Goal: Information Seeking & Learning: Learn about a topic

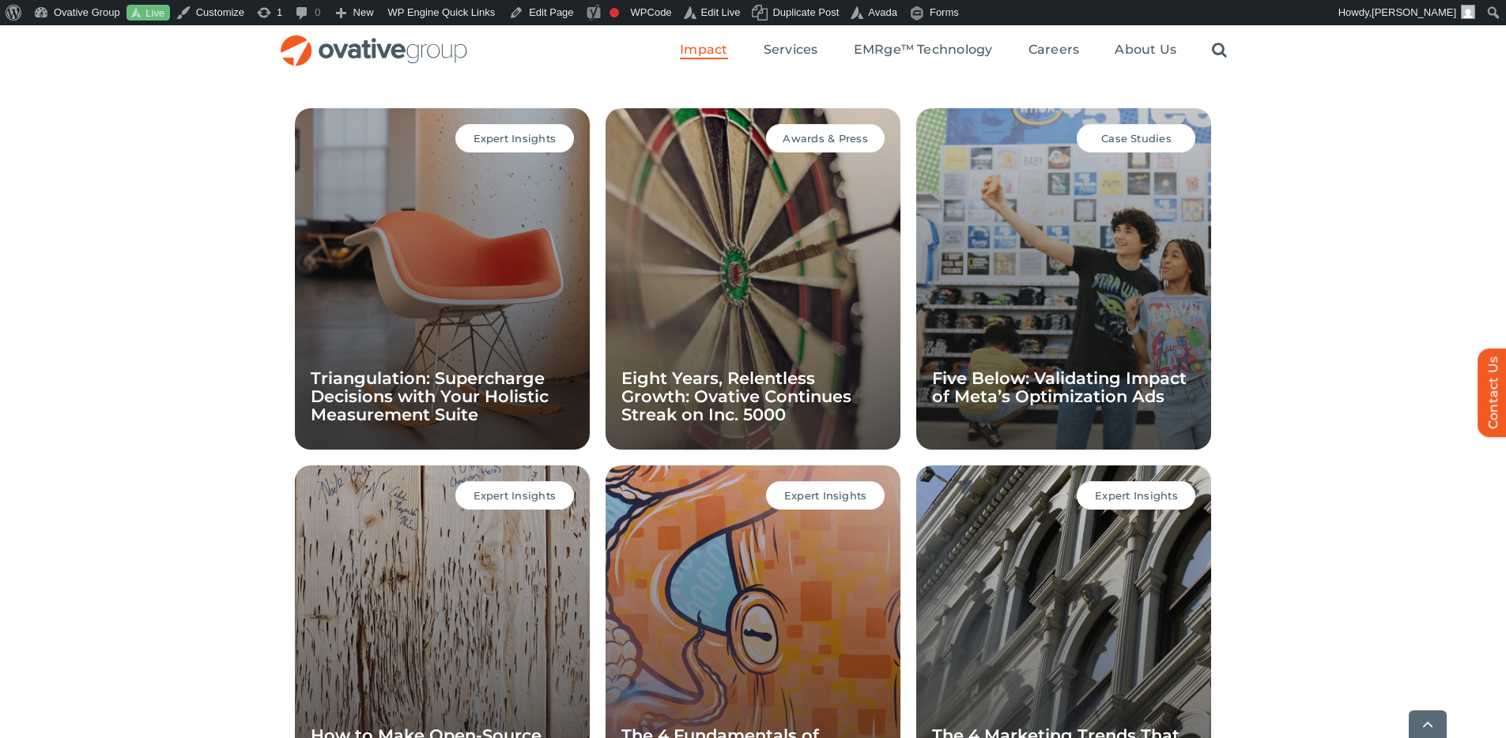
scroll to position [1205, 0]
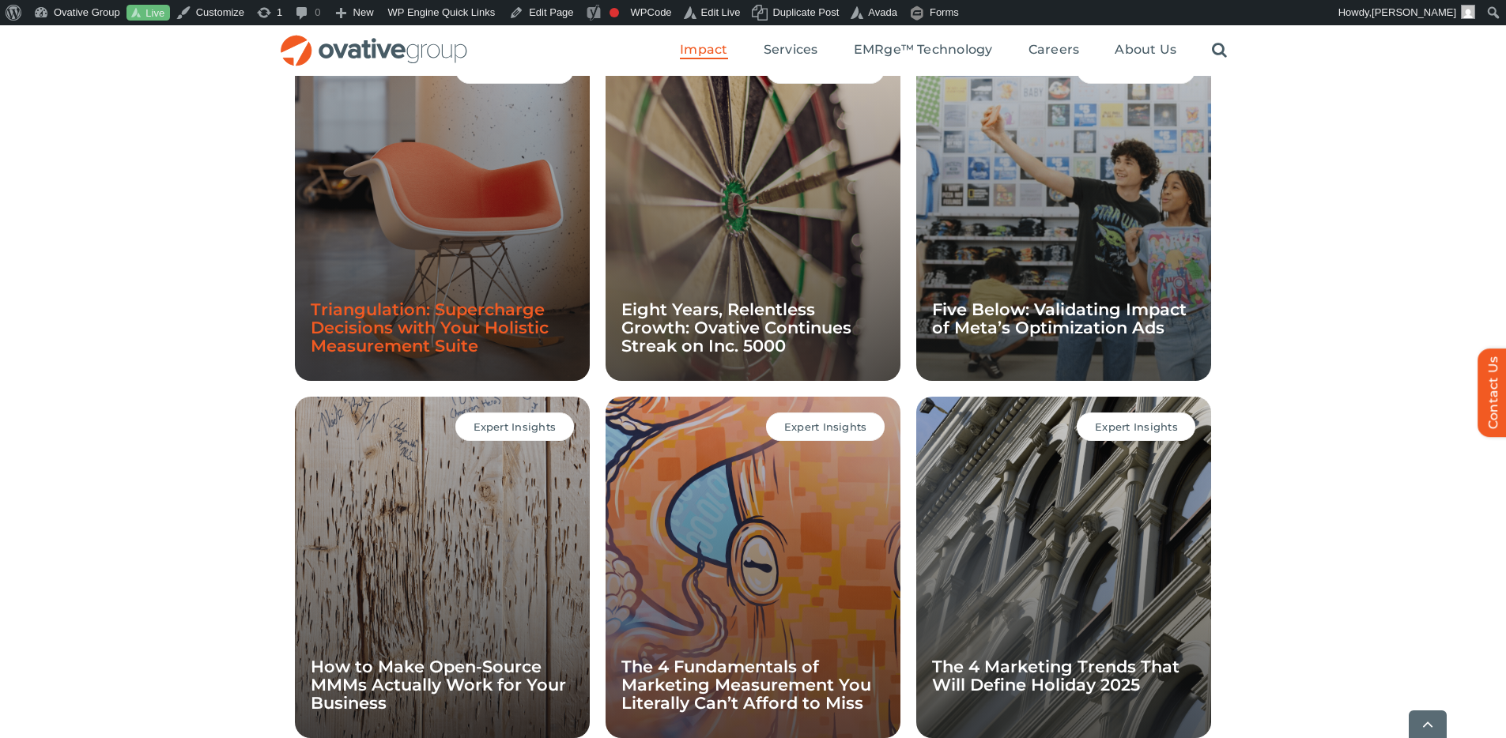
click at [461, 340] on link "Triangulation: Supercharge Decisions with Your Holistic Measurement Suite" at bounding box center [430, 328] width 238 height 56
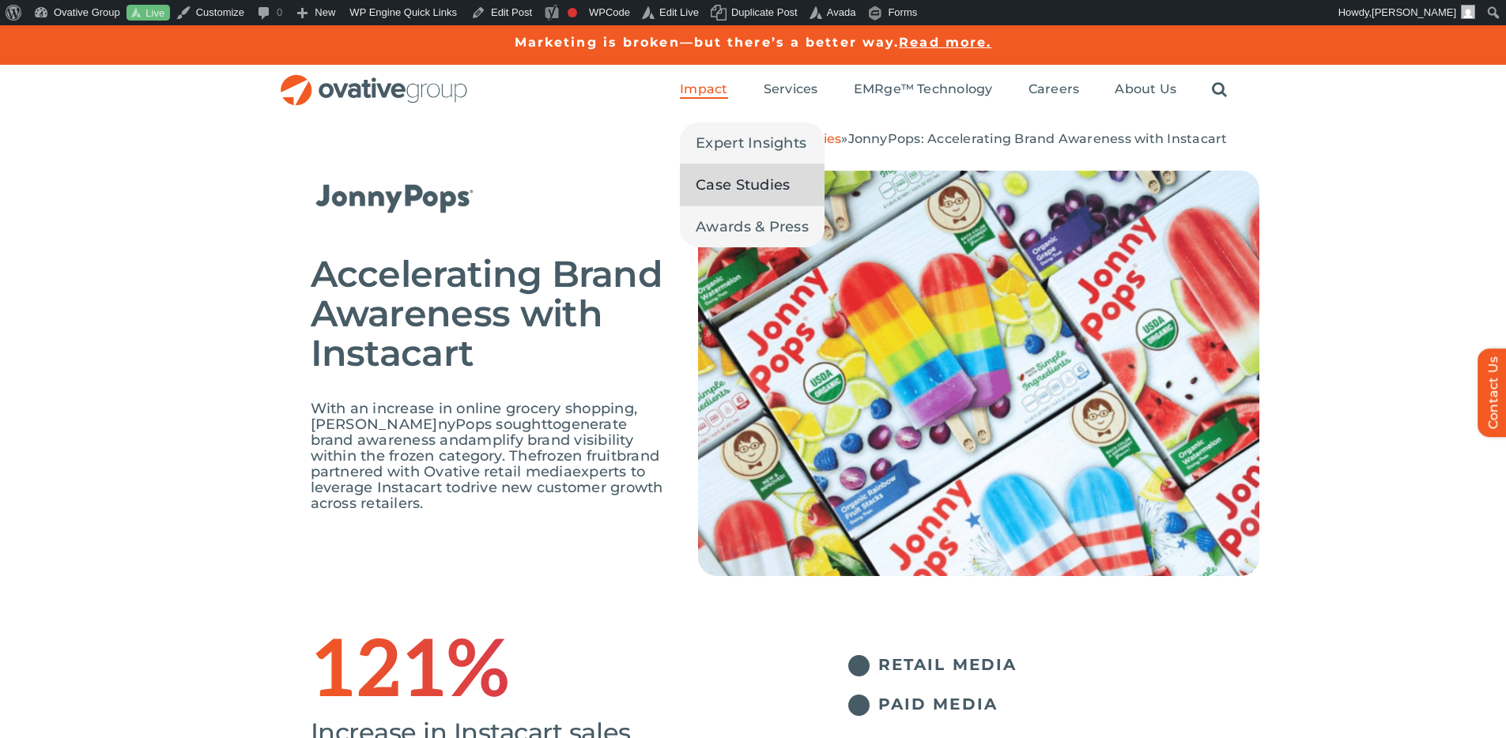
click at [717, 187] on span "Case Studies" at bounding box center [743, 185] width 94 height 22
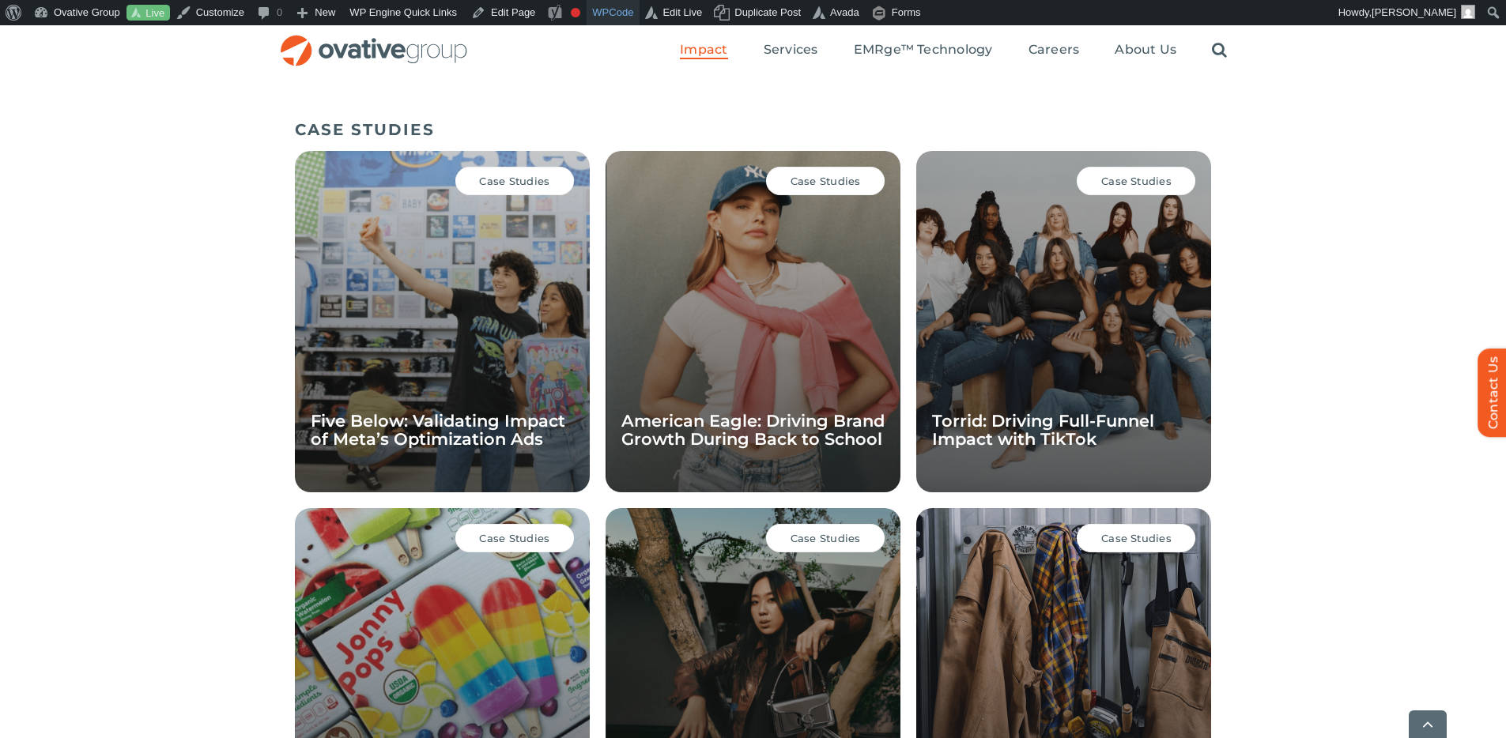
scroll to position [1092, 0]
